Goal: Check status: Check status

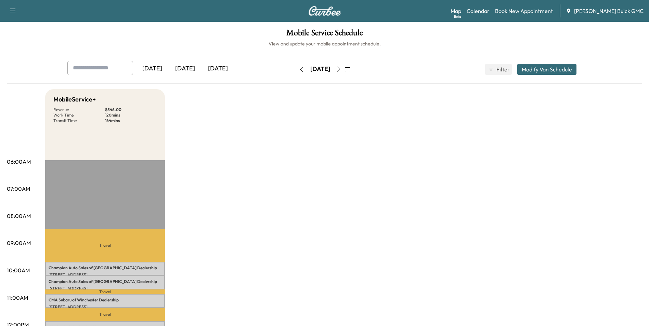
click at [187, 67] on div "[DATE]" at bounding box center [185, 69] width 33 height 16
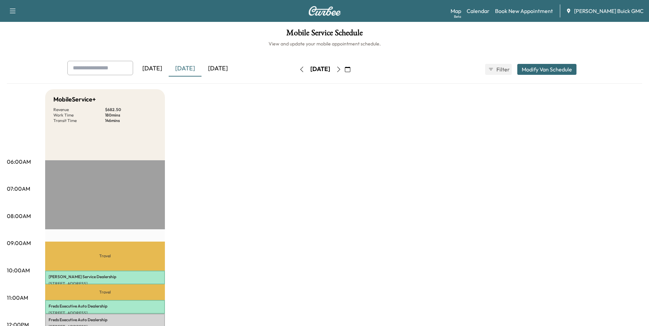
click at [223, 66] on div "[DATE]" at bounding box center [217, 69] width 33 height 16
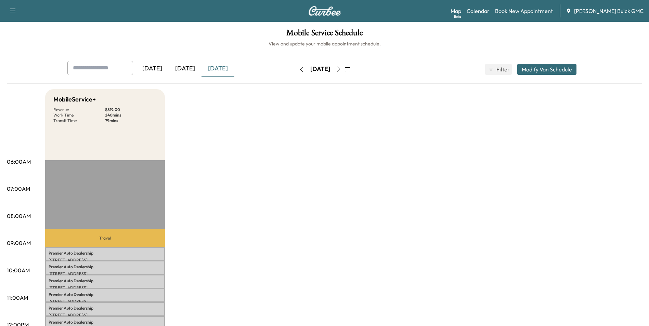
click at [350, 69] on icon "button" at bounding box center [347, 69] width 5 height 5
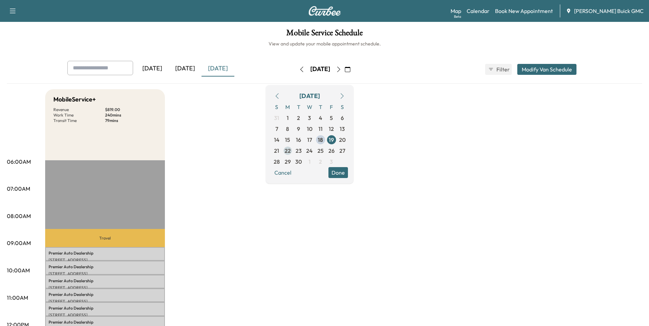
click at [291, 150] on span "22" at bounding box center [288, 151] width 6 height 8
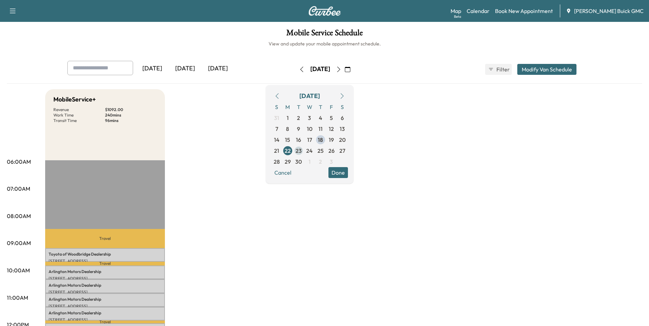
click at [302, 149] on span "23" at bounding box center [299, 151] width 6 height 8
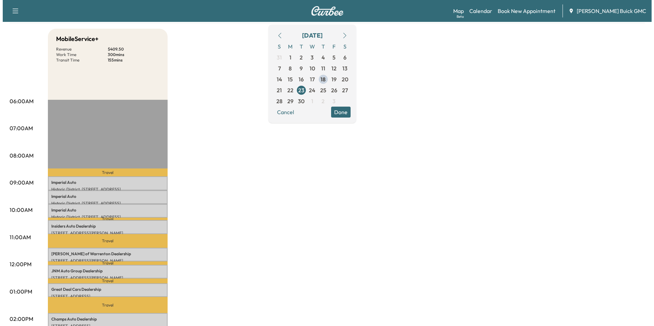
scroll to position [68, 0]
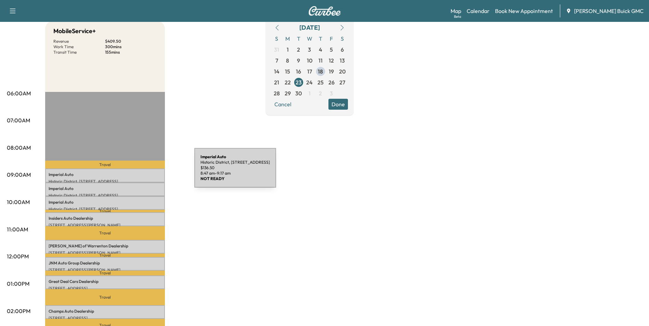
click at [143, 172] on p "Imperial Auto" at bounding box center [105, 174] width 113 height 5
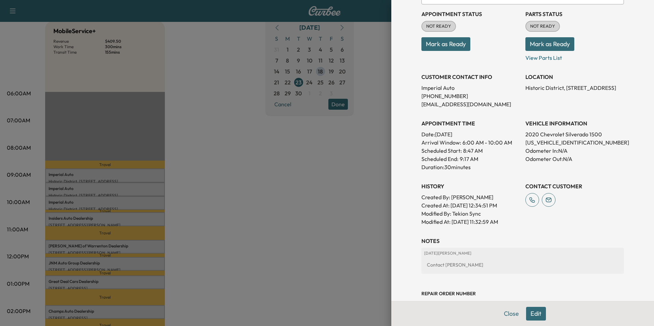
scroll to position [103, 0]
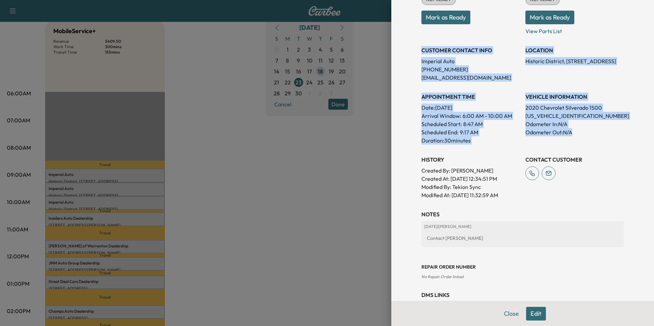
drag, startPoint x: 417, startPoint y: 49, endPoint x: 589, endPoint y: 130, distance: 189.9
click at [589, 130] on div "Appointment Status NOT READY Mark as Ready Parts Status NOT READY Mark as Ready…" at bounding box center [522, 89] width 203 height 222
copy div "CUSTOMER CONTACT INFO Imperial Auto [PHONE_NUMBER] [EMAIL_ADDRESS][DOMAIN_NAME]…"
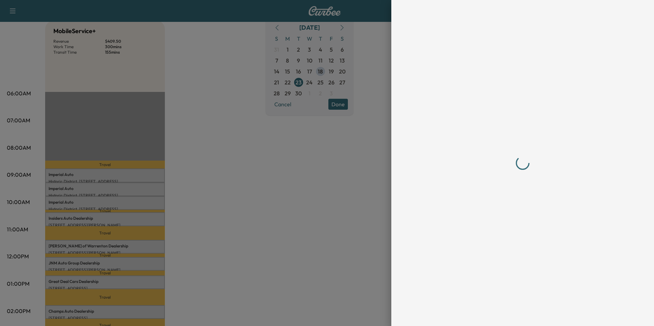
scroll to position [0, 0]
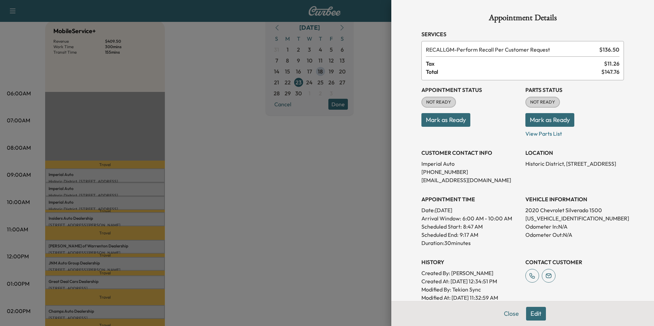
click at [252, 177] on div at bounding box center [327, 163] width 654 height 326
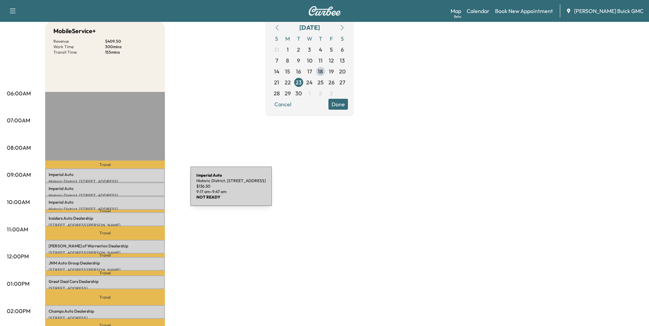
click at [139, 191] on div "[GEOGRAPHIC_DATA], [STREET_ADDRESS] $ 136.50 9:17 am - 9:47 am" at bounding box center [105, 190] width 120 height 14
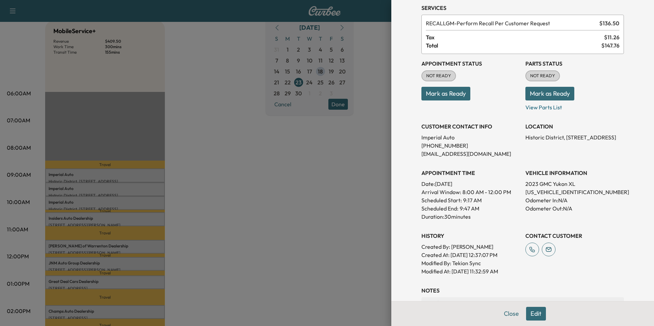
scroll to position [68, 0]
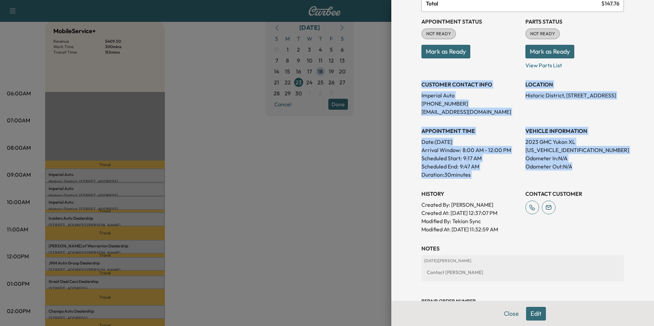
drag, startPoint x: 421, startPoint y: 88, endPoint x: 584, endPoint y: 166, distance: 179.8
click at [584, 166] on div "Appointment Status NOT READY Mark as Ready Parts Status NOT READY Mark as Ready…" at bounding box center [522, 123] width 203 height 222
copy div "CUSTOMER CONTACT INFO Imperial Auto [PHONE_NUMBER] [EMAIL_ADDRESS][DOMAIN_NAME]…"
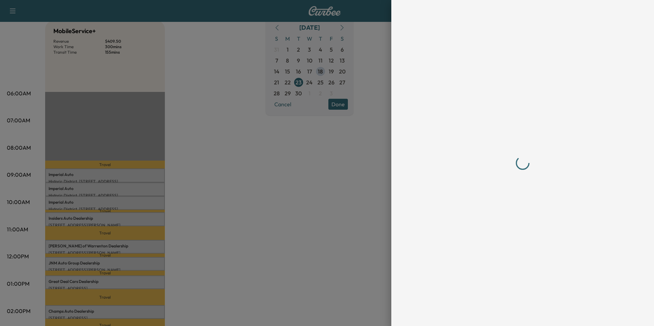
scroll to position [0, 0]
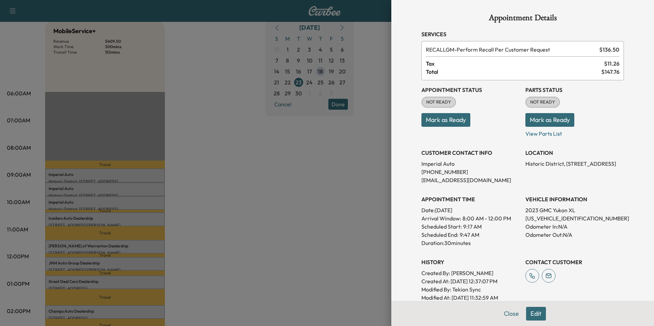
click at [216, 201] on div at bounding box center [327, 163] width 654 height 326
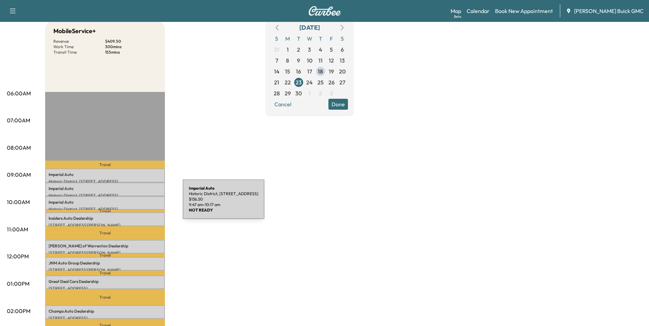
click at [131, 204] on p "Imperial Auto" at bounding box center [105, 202] width 113 height 5
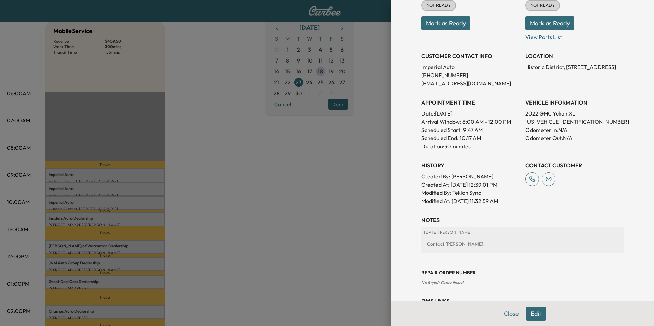
scroll to position [92, 0]
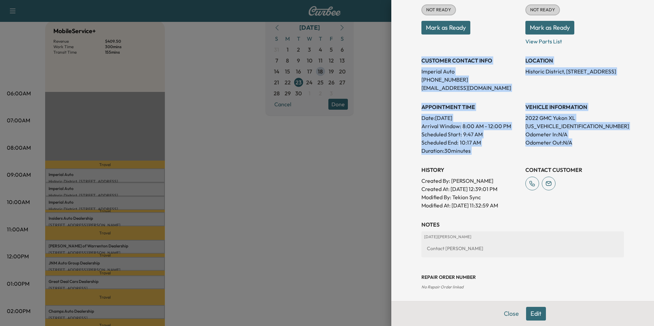
drag, startPoint x: 416, startPoint y: 59, endPoint x: 587, endPoint y: 144, distance: 190.2
click at [587, 144] on div "Appointment Status NOT READY Mark as Ready Parts Status NOT READY Mark as Ready…" at bounding box center [522, 99] width 203 height 222
copy div "CUSTOMER CONTACT INFO Imperial Auto [PHONE_NUMBER] [EMAIL_ADDRESS][DOMAIN_NAME]…"
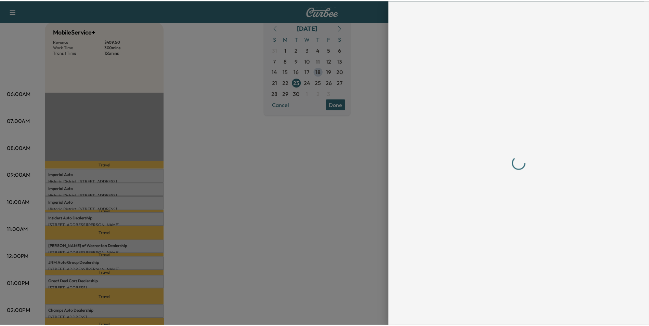
scroll to position [0, 0]
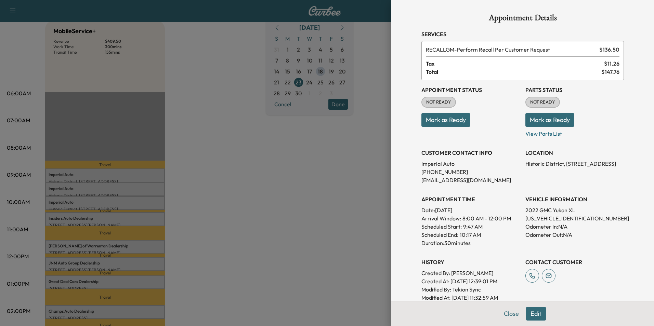
click at [226, 207] on div at bounding box center [327, 163] width 654 height 326
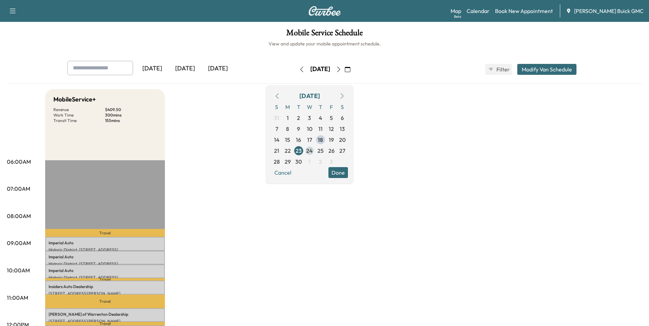
click at [313, 150] on span "24" at bounding box center [309, 151] width 6 height 8
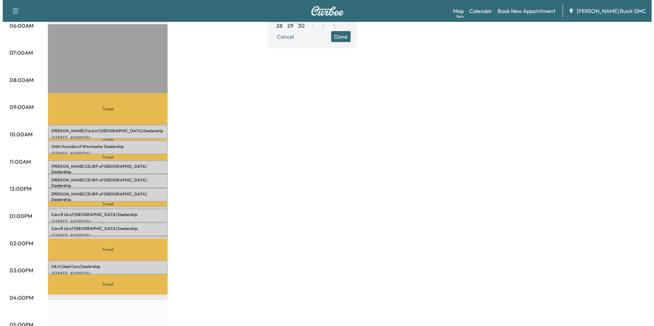
scroll to position [137, 0]
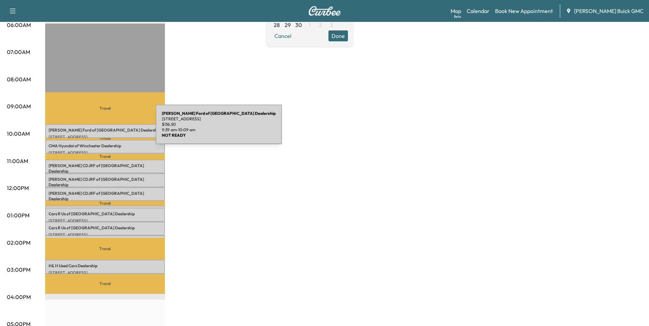
click at [104, 129] on p "[PERSON_NAME] Ford of Winchester Dealership" at bounding box center [105, 130] width 113 height 5
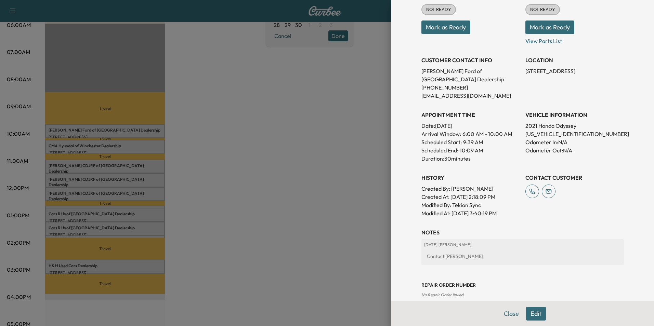
scroll to position [103, 0]
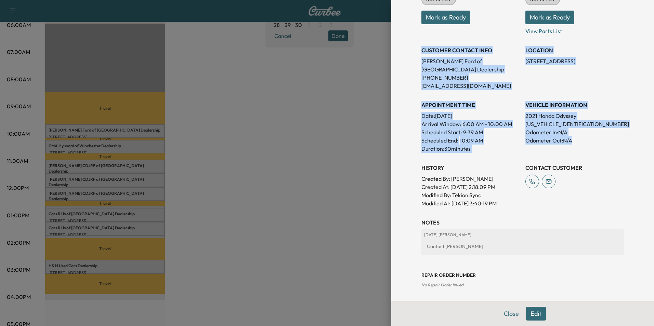
drag, startPoint x: 417, startPoint y: 49, endPoint x: 597, endPoint y: 139, distance: 201.5
click at [597, 139] on div "Appointment Status NOT READY Mark as Ready Parts Status NOT READY Mark as Ready…" at bounding box center [522, 93] width 203 height 230
copy div "CUSTOMER CONTACT INFO [PERSON_NAME] Ford of Winchester Dealership [PHONE_NUMBER…"
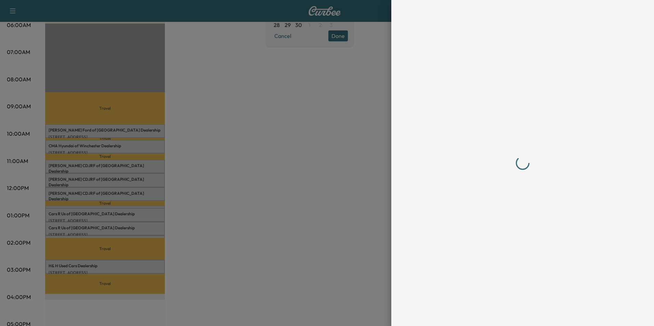
scroll to position [0, 0]
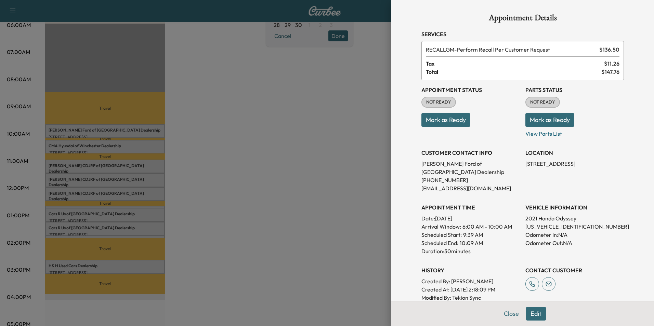
click at [238, 194] on div at bounding box center [327, 163] width 654 height 326
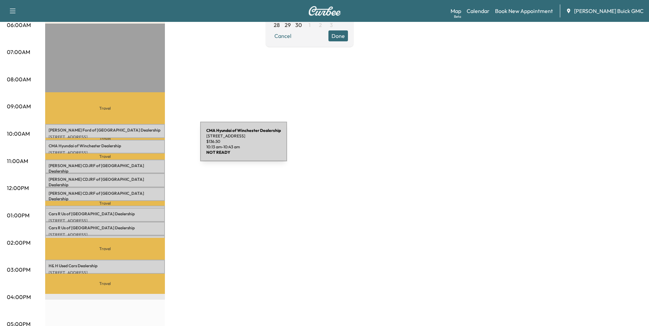
click at [149, 146] on p "CMA Hyundai of Winchester Dealership" at bounding box center [105, 145] width 113 height 5
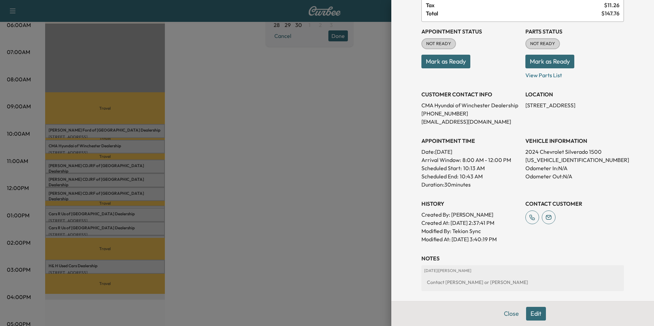
scroll to position [58, 0]
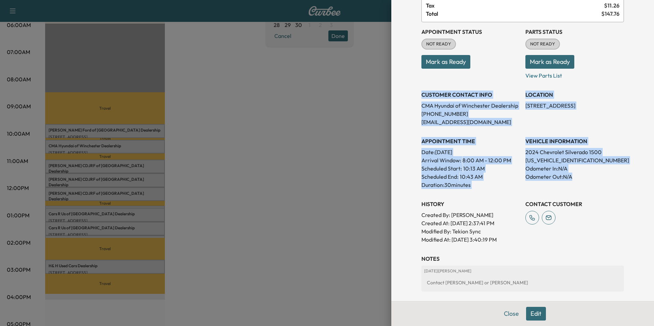
drag, startPoint x: 416, startPoint y: 93, endPoint x: 592, endPoint y: 186, distance: 198.5
click at [592, 186] on div "Appointment Status NOT READY Mark as Ready Parts Status NOT READY Mark as Ready…" at bounding box center [522, 133] width 203 height 222
copy div "CUSTOMER CONTACT INFO CMA Hyundai of Winchester Dealership [PHONE_NUMBER] [EMAI…"
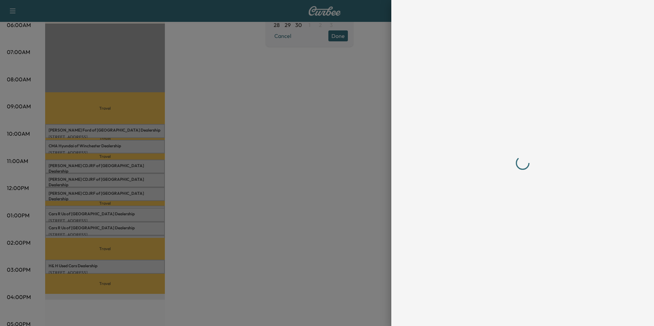
scroll to position [0, 0]
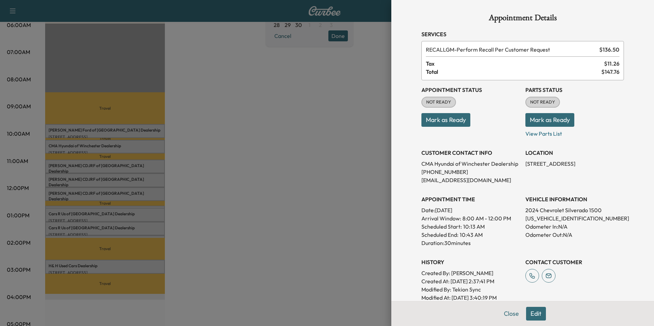
click at [273, 174] on div at bounding box center [327, 163] width 654 height 326
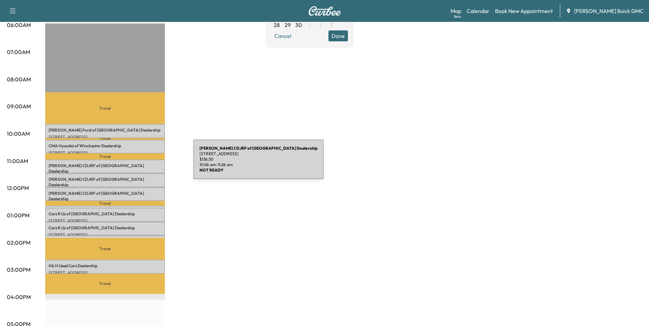
click at [142, 164] on p "[PERSON_NAME] CDJRF of Winchester Dealership" at bounding box center [105, 168] width 113 height 11
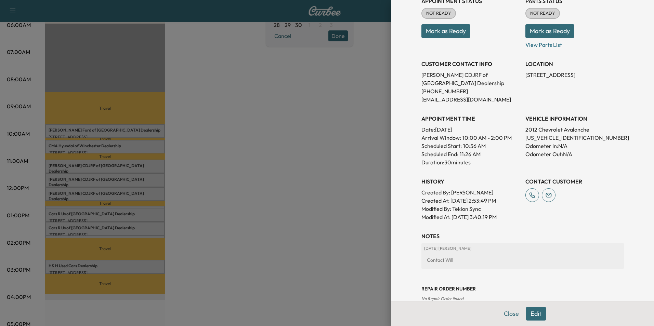
scroll to position [103, 0]
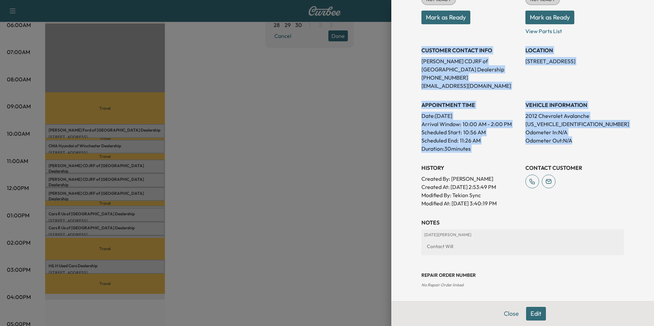
drag, startPoint x: 416, startPoint y: 49, endPoint x: 581, endPoint y: 142, distance: 189.3
click at [581, 142] on div "Appointment Details Services RECALLGM - Perform Recall Per Customer Request $ 1…" at bounding box center [522, 115] width 219 height 436
copy div "CUSTOMER CONTACT INFO [PERSON_NAME] CDJRF of Winchester Dealership [PHONE_NUMBE…"
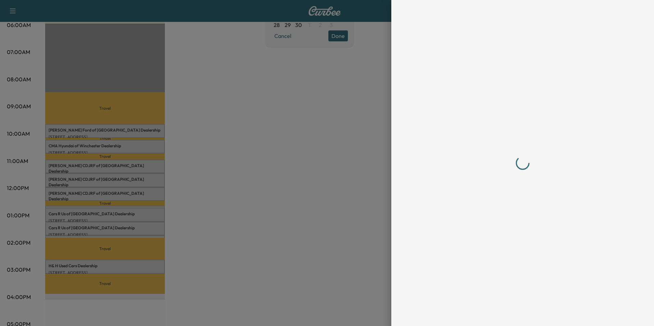
scroll to position [0, 0]
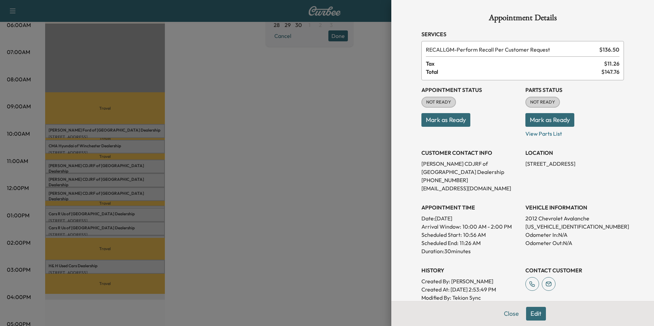
click at [280, 193] on div at bounding box center [327, 163] width 654 height 326
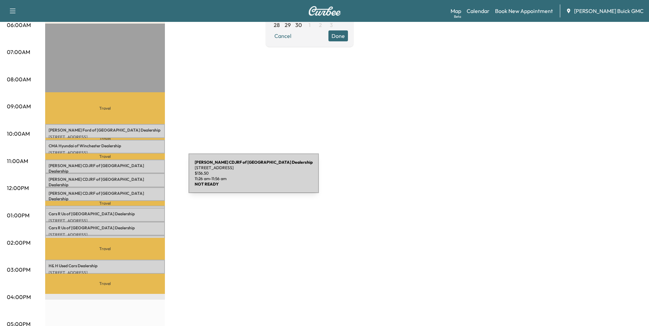
click at [137, 178] on p "[PERSON_NAME] CDJRF of Winchester Dealership" at bounding box center [105, 182] width 113 height 11
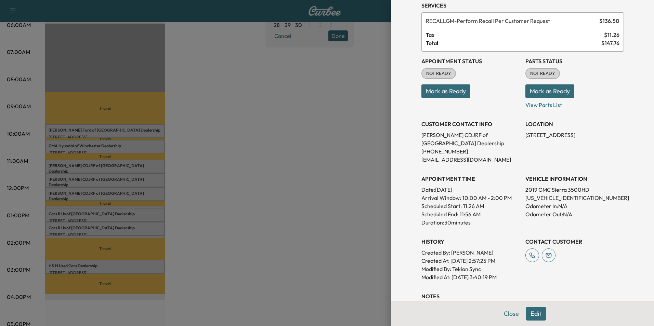
scroll to position [68, 0]
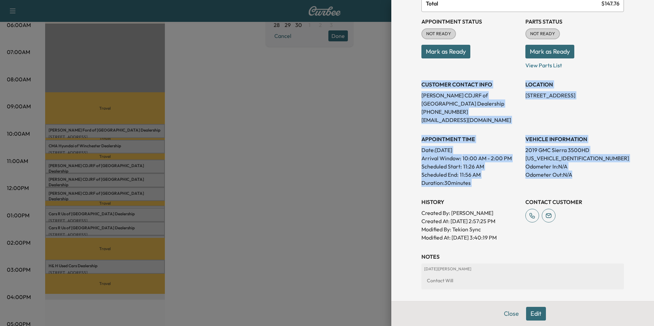
drag, startPoint x: 417, startPoint y: 82, endPoint x: 593, endPoint y: 180, distance: 200.8
click at [593, 180] on div "Appointment Status NOT READY Mark as Ready Parts Status NOT READY Mark as Ready…" at bounding box center [522, 127] width 203 height 230
copy div "CUSTOMER CONTACT INFO [PERSON_NAME] CDJRF of Winchester Dealership [PHONE_NUMBE…"
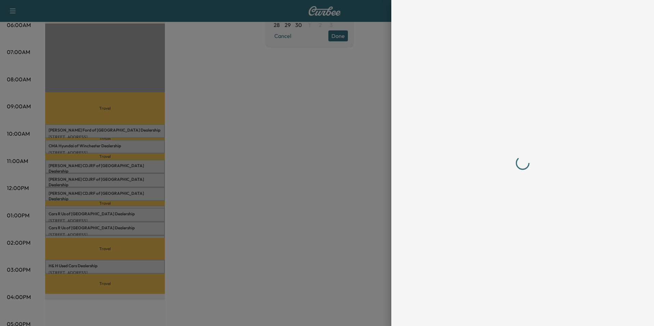
scroll to position [0, 0]
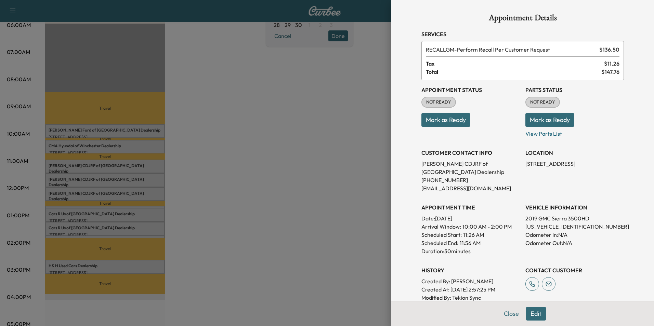
click at [258, 199] on div at bounding box center [327, 163] width 654 height 326
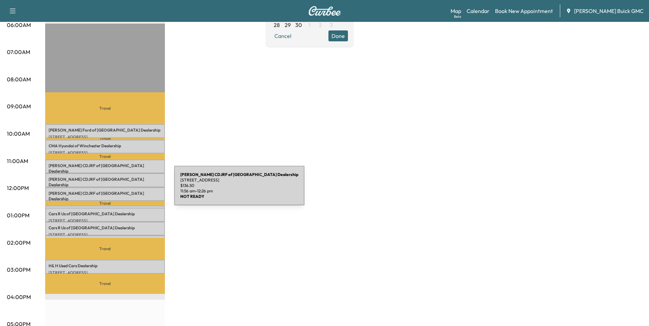
click at [123, 191] on p "[PERSON_NAME] CDJRF of Winchester Dealership" at bounding box center [105, 196] width 113 height 11
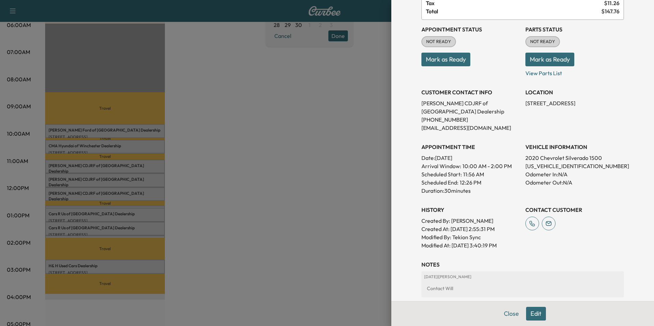
scroll to position [68, 0]
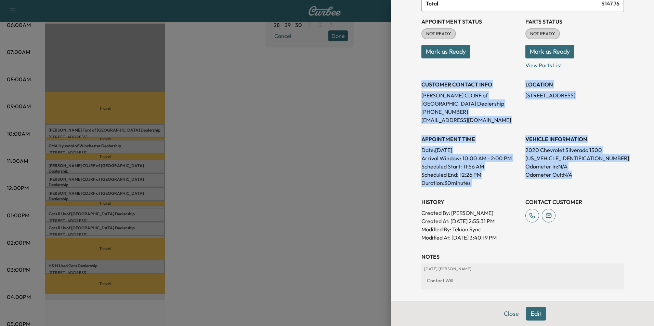
drag, startPoint x: 417, startPoint y: 84, endPoint x: 601, endPoint y: 182, distance: 208.1
click at [601, 182] on div "Appointment Status NOT READY Mark as Ready Parts Status NOT READY Mark as Ready…" at bounding box center [522, 127] width 203 height 230
copy div "CUSTOMER CONTACT INFO [PERSON_NAME] CDJRF of Winchester Dealership [PHONE_NUMBE…"
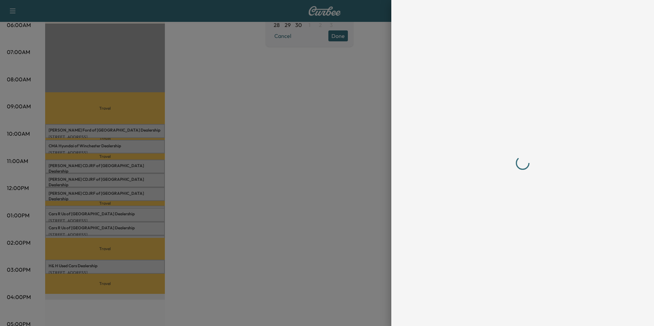
scroll to position [0, 0]
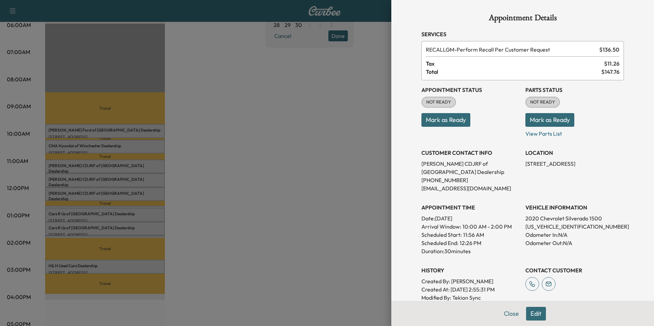
click at [244, 232] on div at bounding box center [327, 163] width 654 height 326
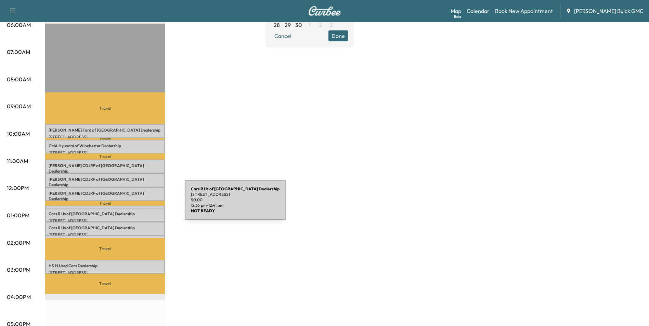
click at [133, 206] on div "Cars R Us of Winchester Dealership [STREET_ADDRESS] $ 0.00 12:36 pm - 12:41 pm" at bounding box center [105, 209] width 120 height 7
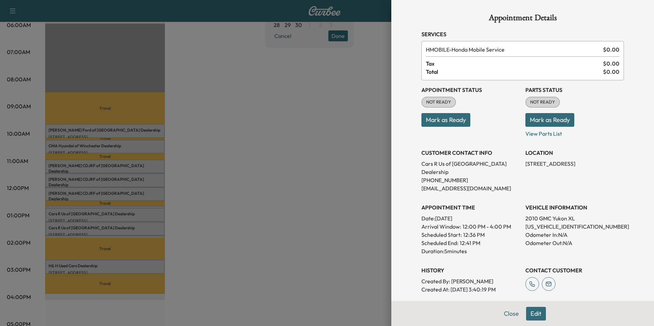
click at [231, 210] on div at bounding box center [327, 163] width 654 height 326
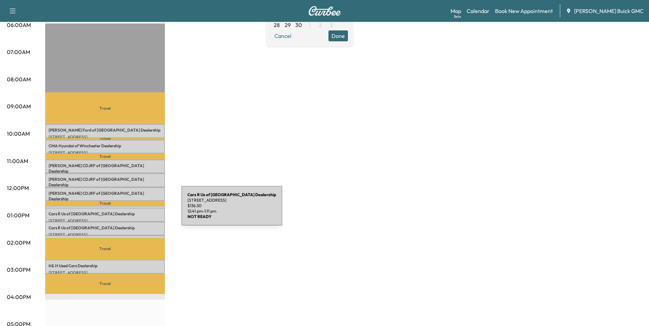
click at [130, 211] on p "Cars R Us of Winchester Dealership" at bounding box center [105, 213] width 113 height 5
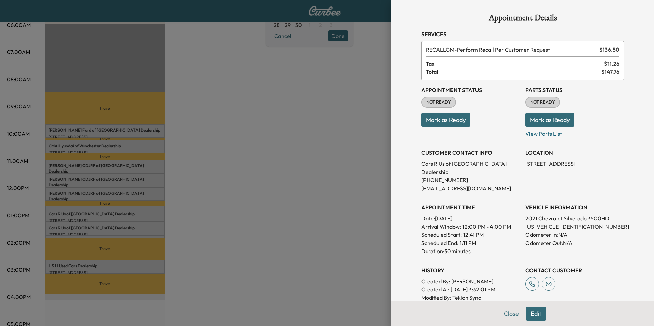
click at [560, 239] on p "Odometer Out: N/A" at bounding box center [574, 243] width 99 height 8
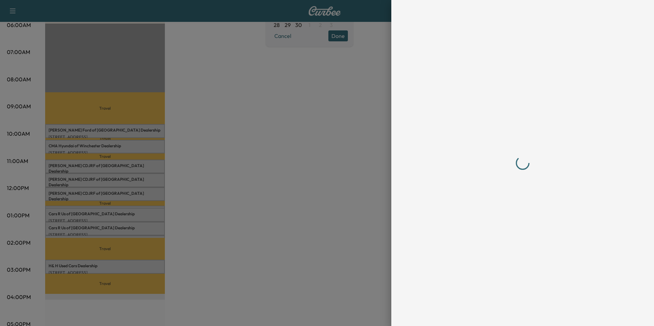
click at [269, 206] on div at bounding box center [327, 163] width 654 height 326
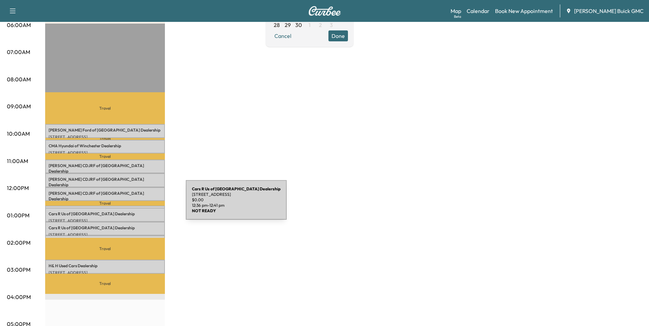
click at [134, 206] on div "Cars R Us of Winchester Dealership [STREET_ADDRESS] $ 0.00 12:36 pm - 12:41 pm" at bounding box center [105, 209] width 120 height 7
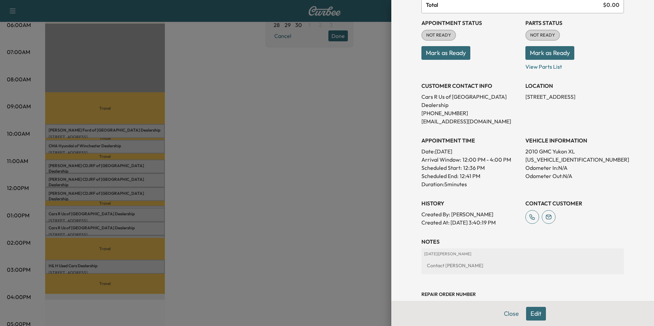
scroll to position [68, 0]
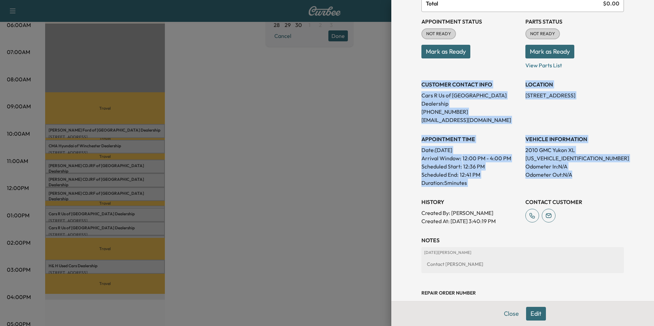
drag, startPoint x: 417, startPoint y: 83, endPoint x: 599, endPoint y: 170, distance: 202.1
click at [599, 170] on div "Appointment Status NOT READY Mark as Ready Parts Status NOT READY Mark as Ready…" at bounding box center [522, 118] width 203 height 213
copy div "CUSTOMER CONTACT INFO Cars R Us of Winchester Dealership [PHONE_NUMBER] [EMAIL_…"
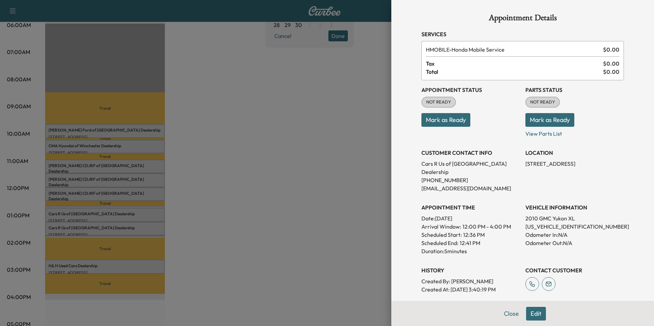
click at [287, 177] on div at bounding box center [327, 163] width 654 height 326
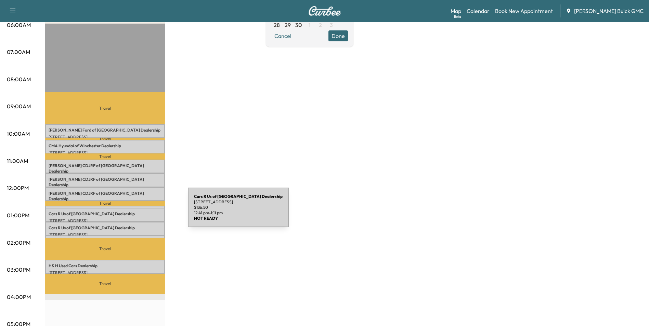
click at [136, 212] on p "Cars R Us of Winchester Dealership" at bounding box center [105, 213] width 113 height 5
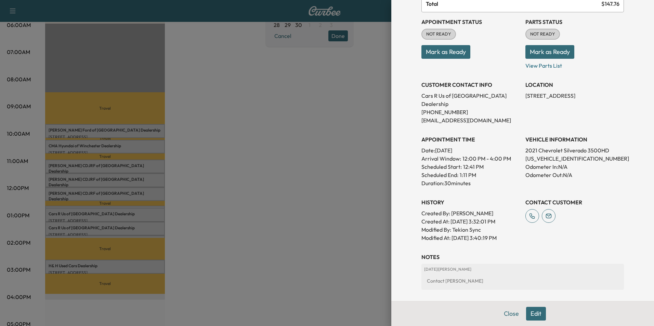
scroll to position [68, 0]
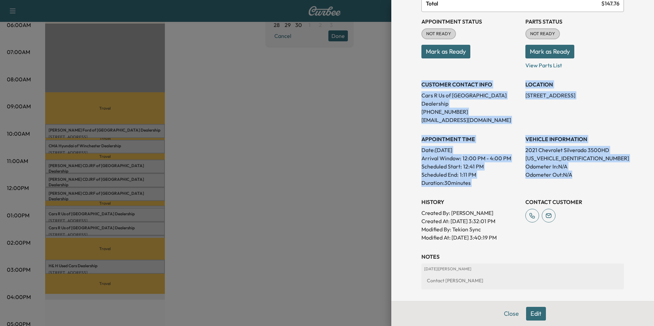
drag, startPoint x: 416, startPoint y: 82, endPoint x: 578, endPoint y: 172, distance: 185.6
click at [578, 172] on div "Appointment Status NOT READY Mark as Ready Parts Status NOT READY Mark as Ready…" at bounding box center [522, 127] width 203 height 230
copy div "CUSTOMER CONTACT INFO Cars R Us of Winchester Dealership [PHONE_NUMBER] [EMAIL_…"
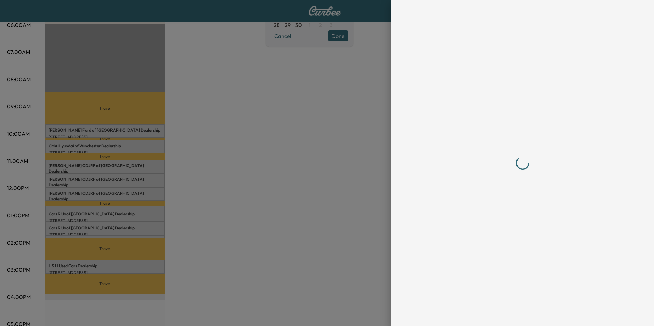
scroll to position [0, 0]
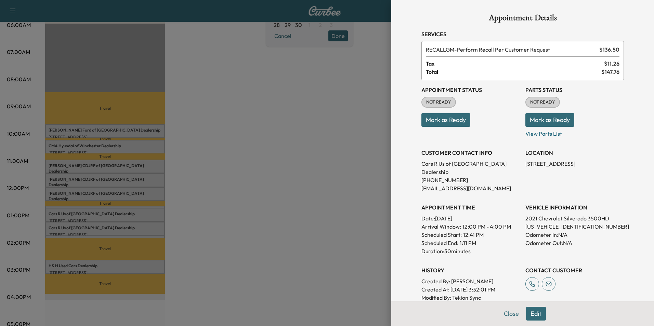
click at [213, 185] on div at bounding box center [327, 163] width 654 height 326
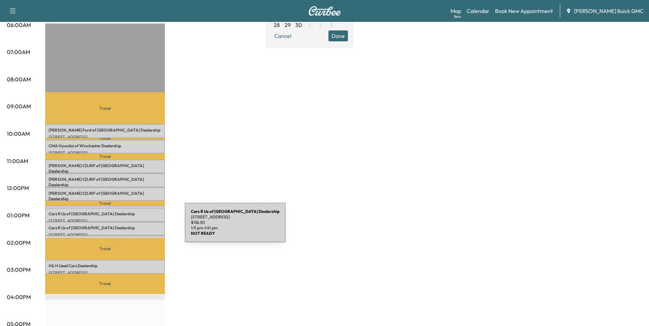
click at [133, 227] on p "Cars R Us of Winchester Dealership" at bounding box center [105, 227] width 113 height 5
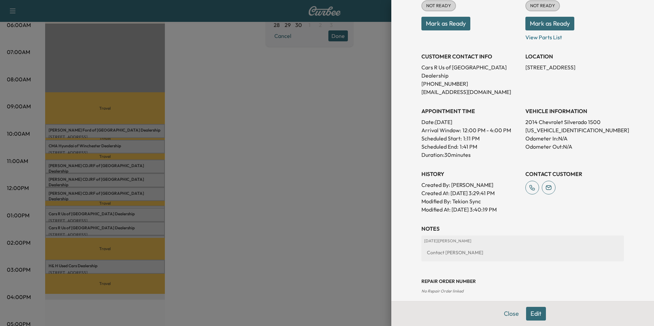
scroll to position [103, 0]
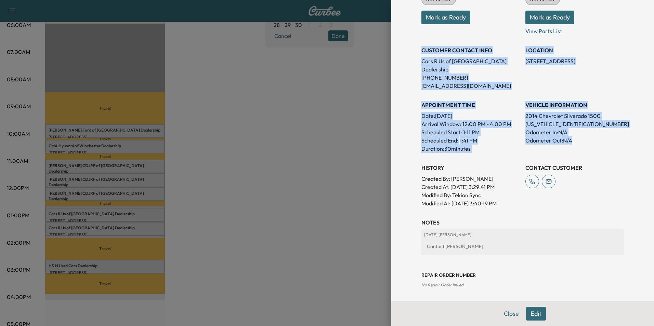
drag, startPoint x: 416, startPoint y: 48, endPoint x: 581, endPoint y: 133, distance: 185.3
click at [581, 133] on div "Appointment Status NOT READY Mark as Ready Parts Status NOT READY Mark as Ready…" at bounding box center [522, 93] width 203 height 230
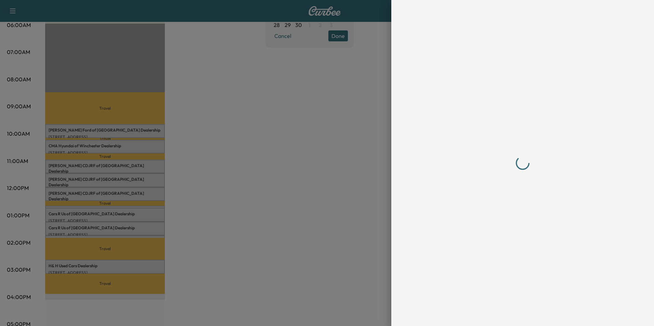
scroll to position [0, 0]
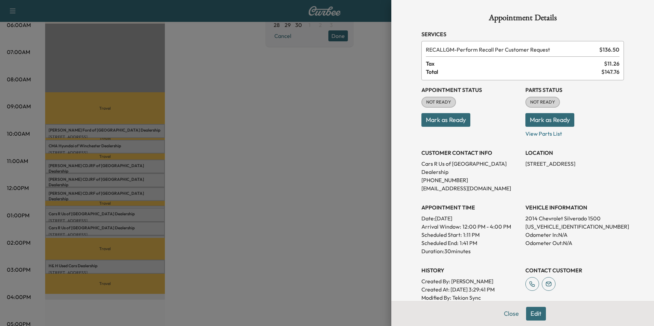
click at [252, 221] on div at bounding box center [327, 163] width 654 height 326
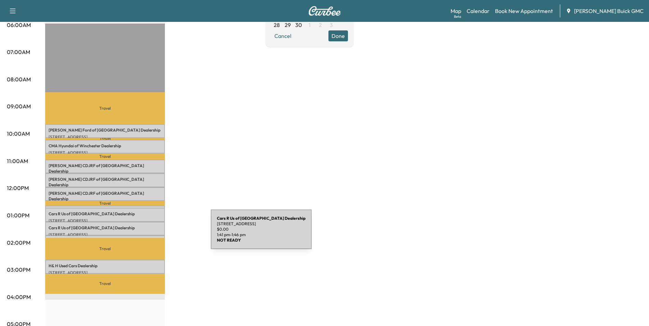
click at [159, 236] on div "Cars R Us of Winchester Dealership [STREET_ADDRESS] $ 0.00 1:41 pm - 1:46 pm" at bounding box center [105, 239] width 120 height 7
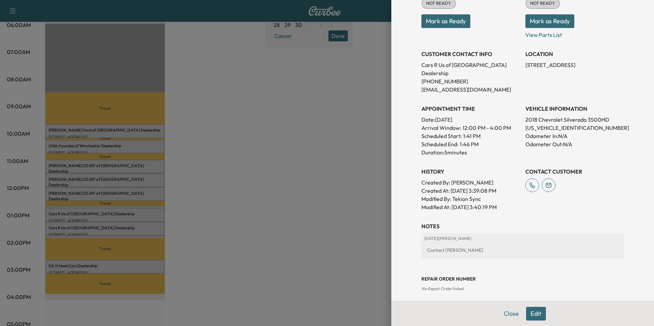
scroll to position [103, 0]
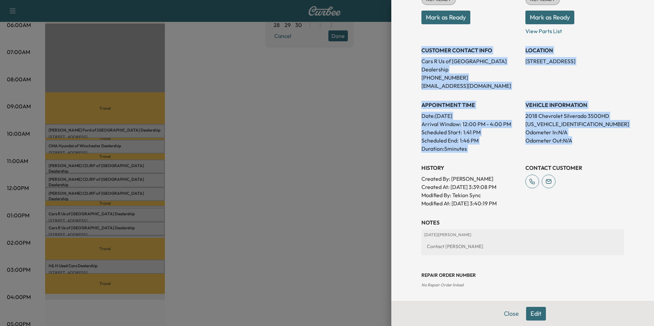
drag, startPoint x: 417, startPoint y: 50, endPoint x: 584, endPoint y: 131, distance: 185.4
click at [584, 131] on div "Appointment Status NOT READY Mark as Ready Parts Status NOT READY Mark as Ready…" at bounding box center [522, 93] width 203 height 230
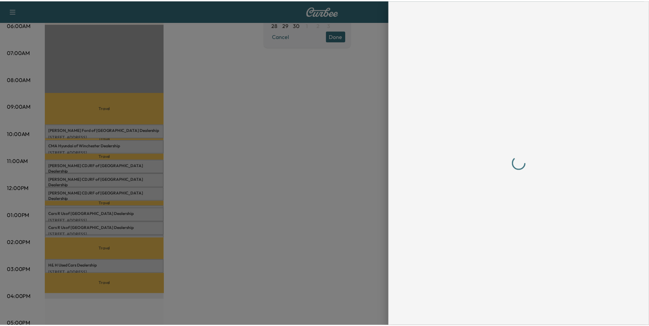
scroll to position [0, 0]
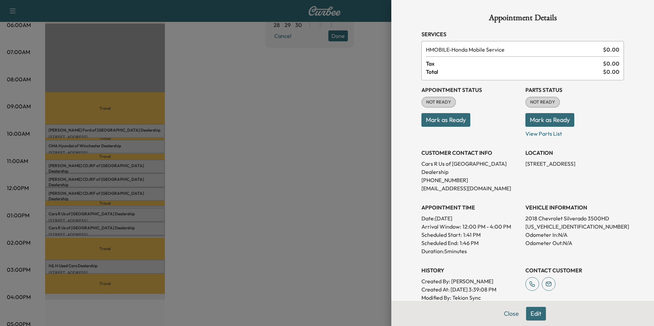
click at [266, 205] on div at bounding box center [327, 163] width 654 height 326
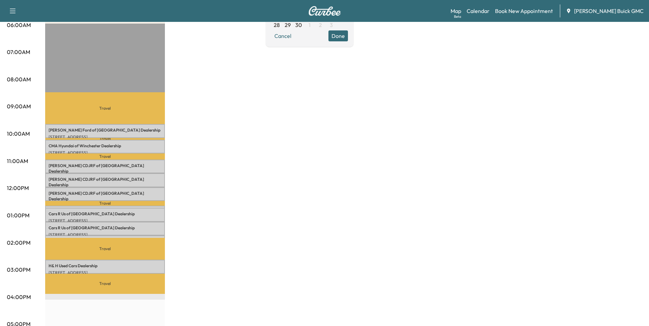
click at [266, 206] on div "MobileService+ Revenue $ 1092.00 Work Time 250 mins Transit Time 192 mins Trave…" at bounding box center [343, 208] width 597 height 513
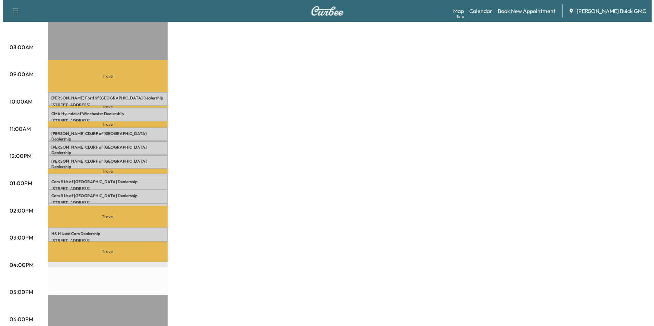
scroll to position [180, 0]
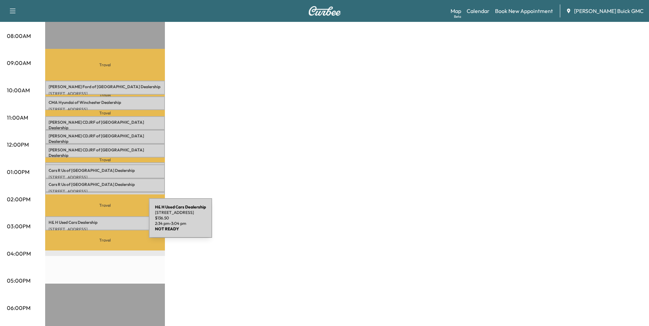
click at [97, 222] on p "H& H Used Cars Dealership" at bounding box center [105, 222] width 113 height 5
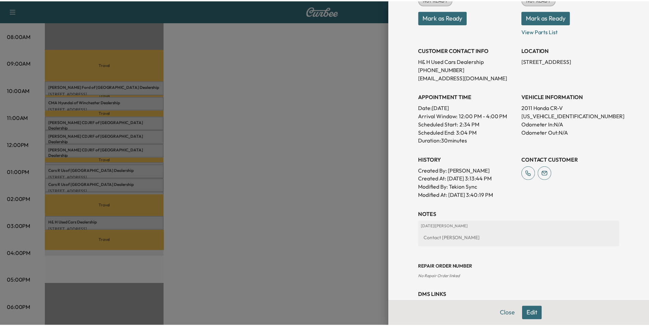
scroll to position [127, 0]
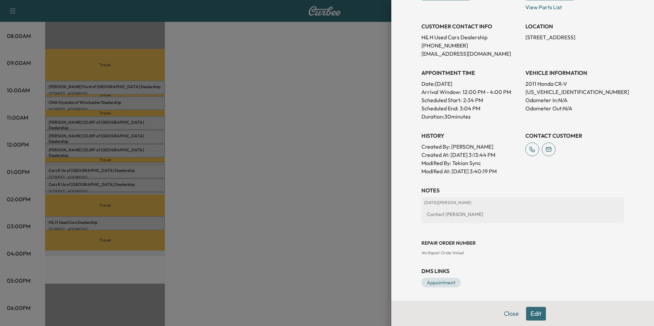
click at [302, 133] on div at bounding box center [327, 163] width 654 height 326
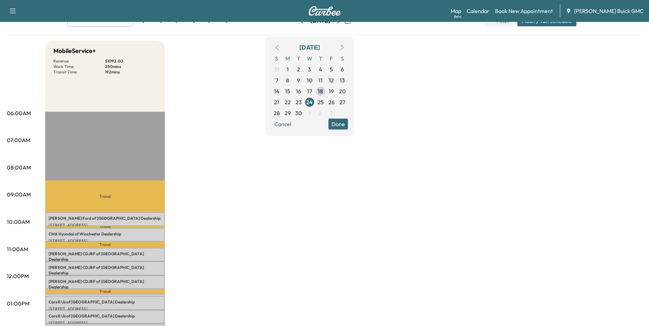
scroll to position [0, 0]
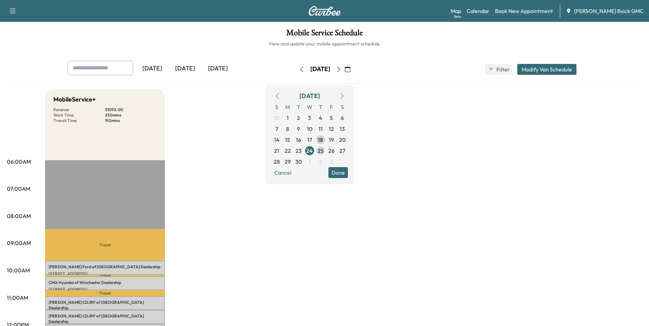
click at [324, 150] on span "25" at bounding box center [320, 151] width 6 height 8
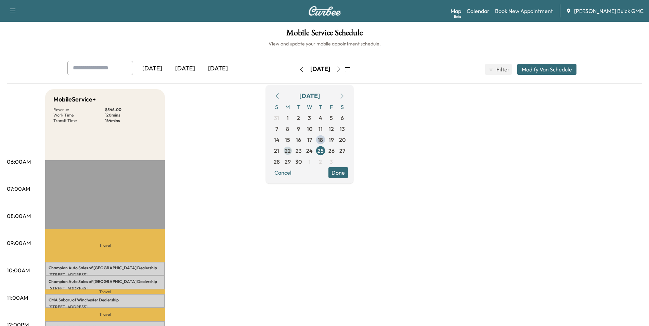
click at [291, 151] on span "22" at bounding box center [288, 151] width 6 height 8
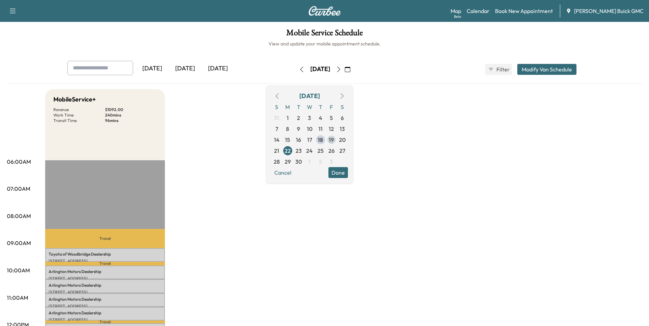
click at [334, 138] on span "19" at bounding box center [331, 140] width 5 height 8
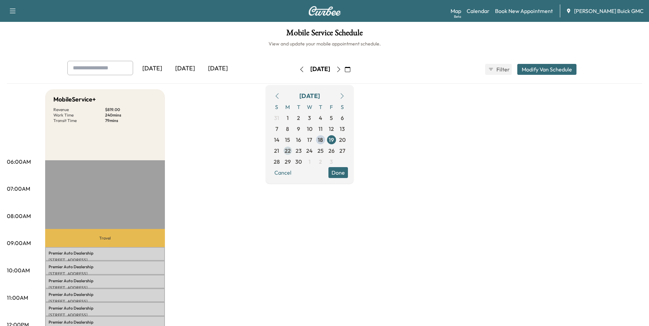
click at [291, 150] on span "22" at bounding box center [288, 151] width 6 height 8
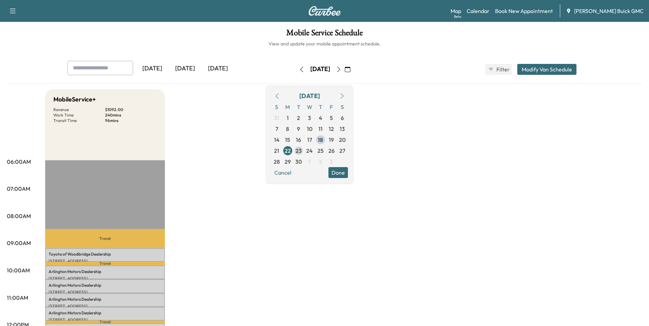
click at [302, 149] on span "23" at bounding box center [299, 151] width 6 height 8
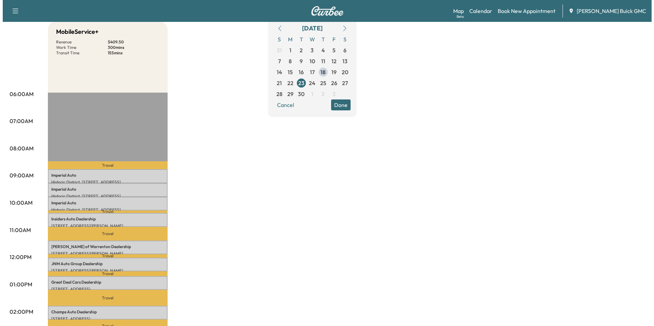
scroll to position [68, 0]
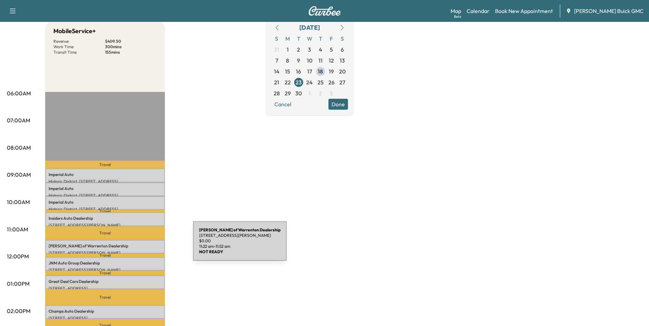
click at [142, 245] on p "[PERSON_NAME] of Warrenton Dealership" at bounding box center [105, 246] width 113 height 5
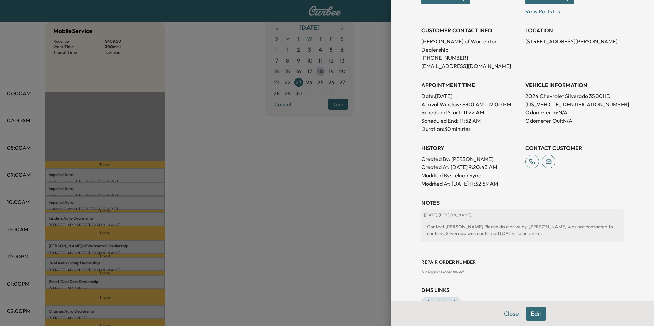
scroll to position [133, 0]
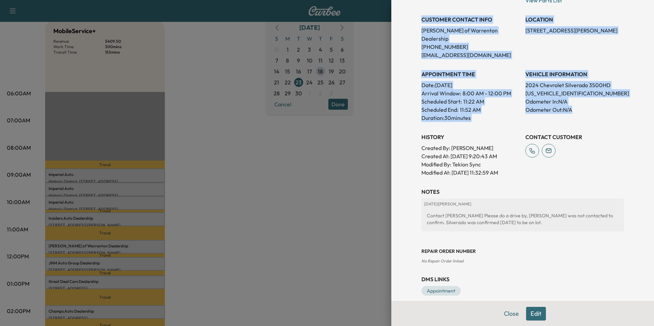
drag, startPoint x: 417, startPoint y: 18, endPoint x: 596, endPoint y: 111, distance: 201.5
click at [596, 111] on div "Appointment Status NOT READY Mark as Ready Parts Status NOT READY Mark as Ready…" at bounding box center [522, 62] width 203 height 230
